Goal: Information Seeking & Learning: Learn about a topic

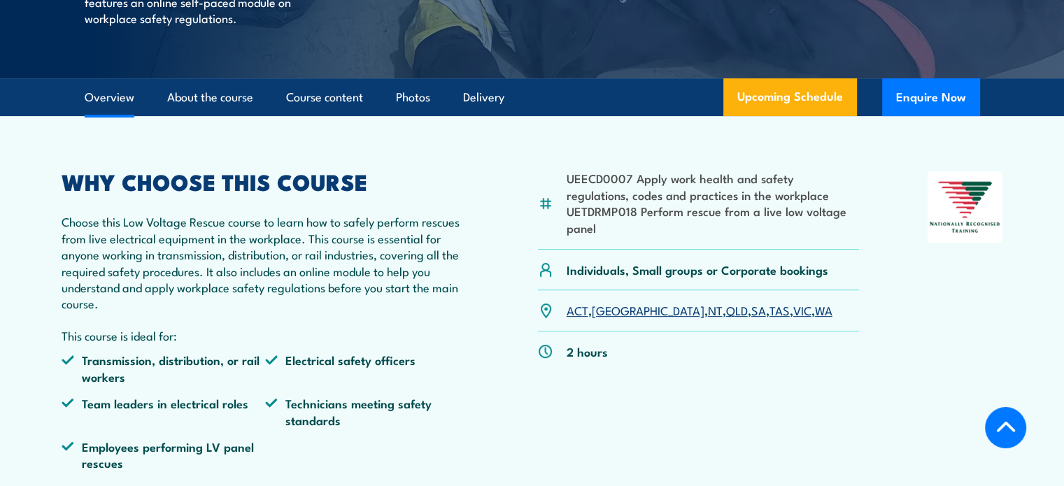
scroll to position [386, 0]
click at [221, 88] on link "About the course" at bounding box center [210, 97] width 86 height 37
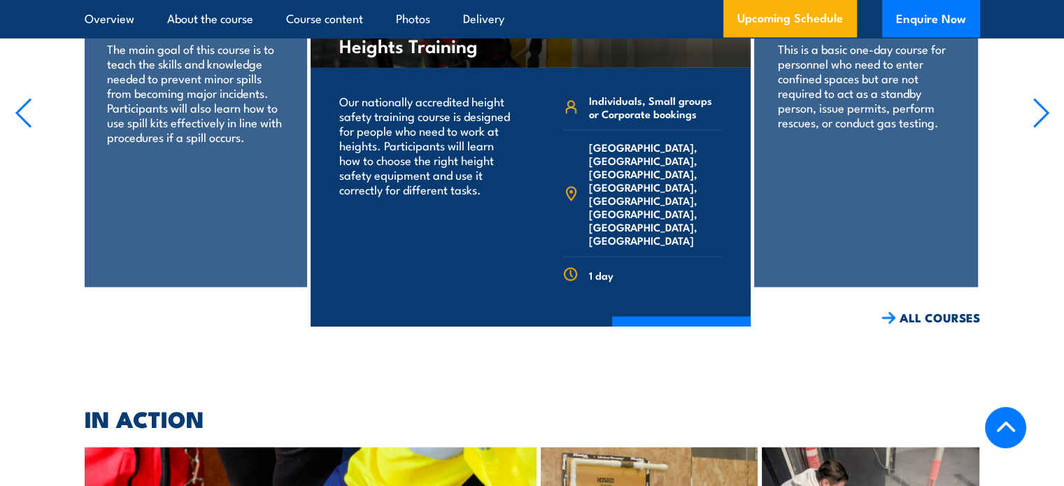
scroll to position [2876, 0]
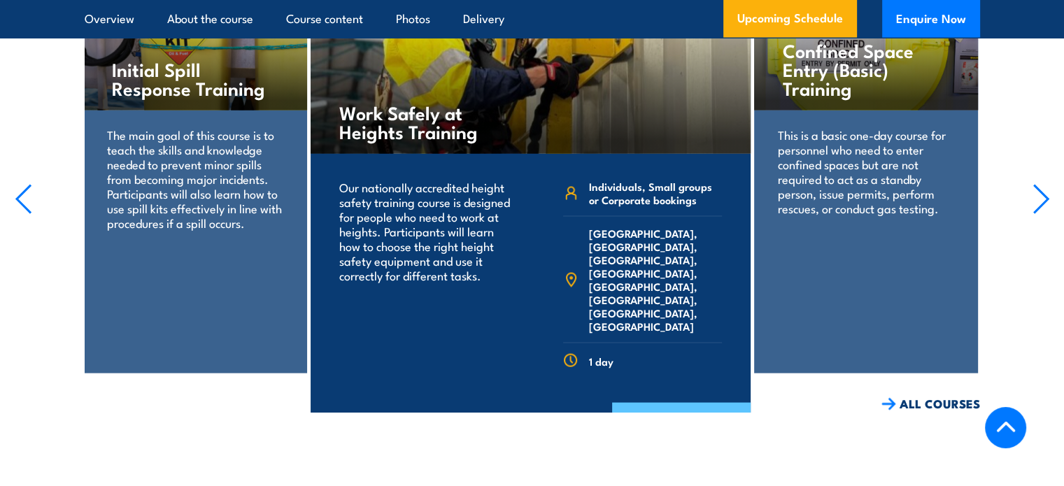
click at [706, 403] on link "COURSE DETAILS" at bounding box center [681, 421] width 138 height 36
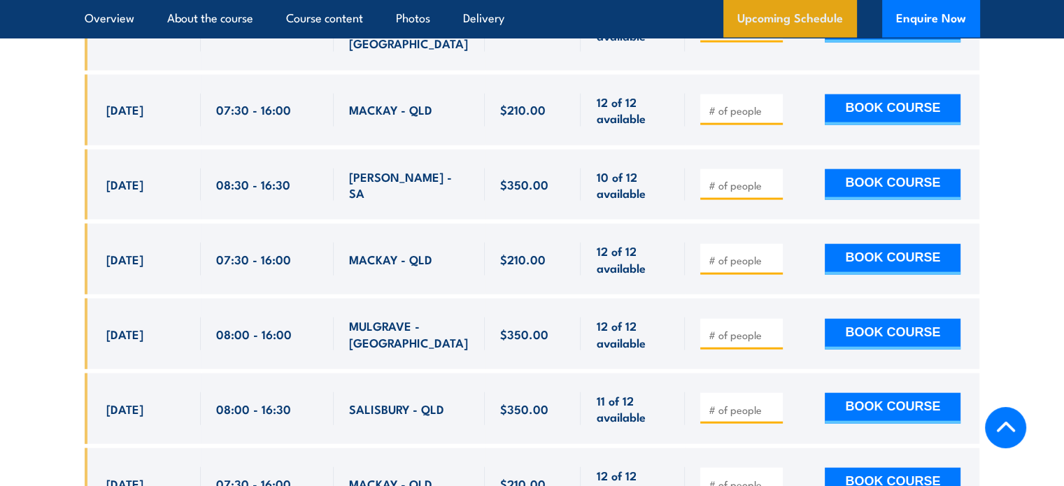
scroll to position [3152, 0]
